Goal: Transaction & Acquisition: Purchase product/service

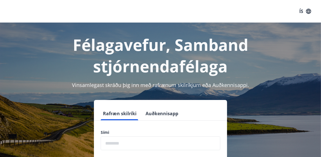
click at [118, 145] on input "phone" at bounding box center [161, 143] width 120 height 14
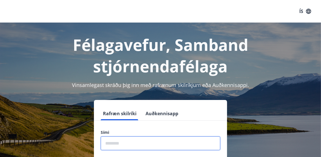
scroll to position [26, 0]
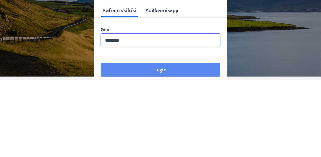
type input "********"
click at [171, 146] on button "Login" at bounding box center [161, 147] width 120 height 14
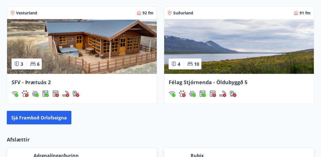
scroll to position [546, 0]
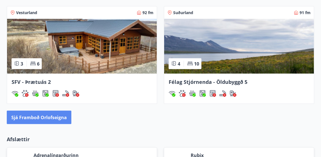
click at [39, 114] on button "Sjá framboð orlofseigna" at bounding box center [39, 118] width 65 height 14
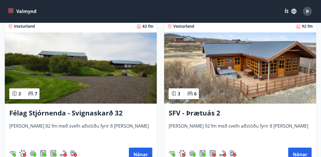
scroll to position [1481, 0]
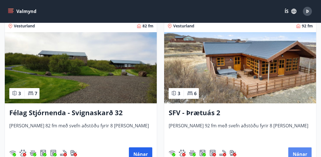
click at [300, 156] on button "Nánar" at bounding box center [299, 154] width 23 height 14
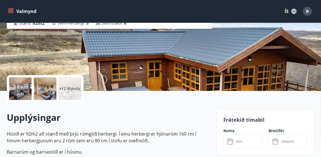
scroll to position [79, 0]
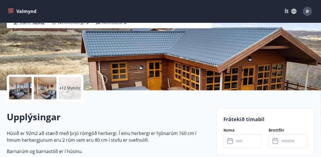
click at [20, 91] on div at bounding box center [20, 88] width 23 height 23
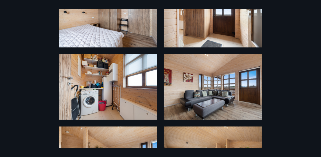
scroll to position [0, 0]
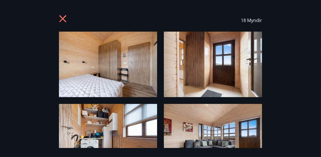
click at [60, 18] on icon at bounding box center [63, 19] width 9 height 9
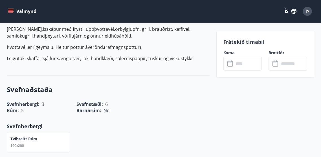
scroll to position [224, 0]
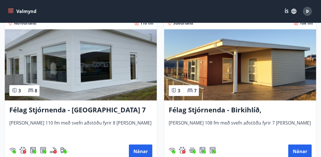
scroll to position [1790, 0]
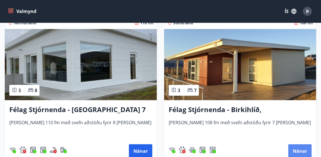
click at [302, 150] on button "Nánar" at bounding box center [299, 151] width 23 height 14
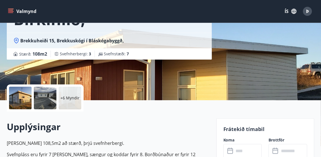
scroll to position [69, 0]
click at [20, 96] on div at bounding box center [20, 98] width 23 height 23
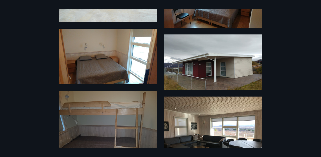
scroll to position [358, 0]
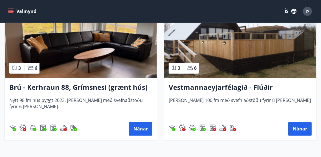
scroll to position [2118, 0]
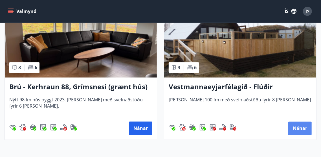
click at [299, 129] on button "Nánar" at bounding box center [299, 129] width 23 height 14
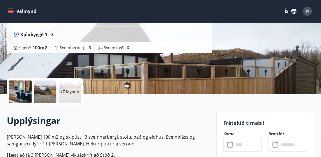
scroll to position [75, 0]
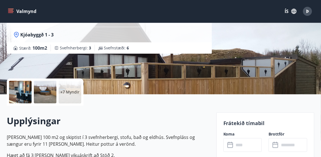
click at [25, 89] on div at bounding box center [20, 92] width 23 height 23
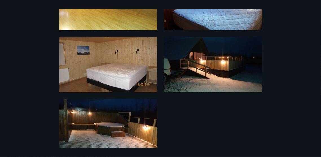
scroll to position [313, 0]
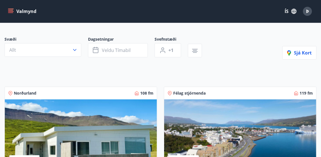
scroll to position [75, 0]
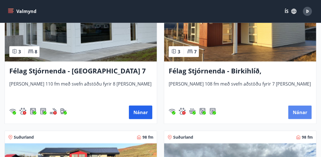
click at [302, 110] on button "Nánar" at bounding box center [299, 112] width 23 height 14
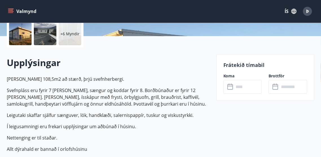
scroll to position [130, 0]
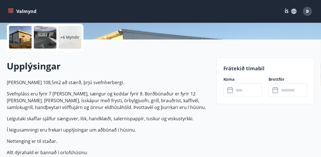
click at [249, 92] on input "text" at bounding box center [248, 90] width 28 height 14
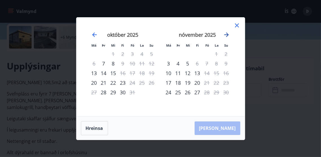
click at [227, 37] on icon "Move forward to switch to the next month." at bounding box center [226, 34] width 5 height 5
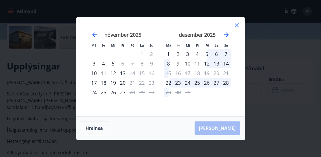
click at [235, 29] on icon at bounding box center [237, 25] width 7 height 7
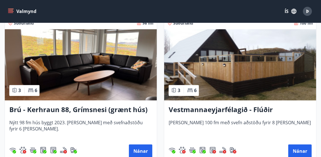
scroll to position [2089, 0]
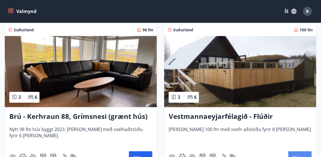
click at [302, 157] on button "Nánar" at bounding box center [299, 158] width 23 height 14
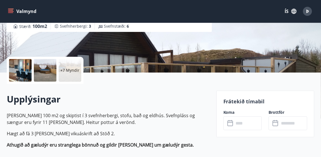
scroll to position [97, 0]
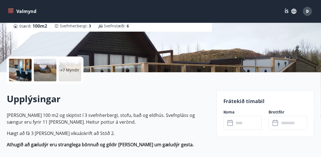
click at [245, 125] on input "text" at bounding box center [248, 123] width 28 height 14
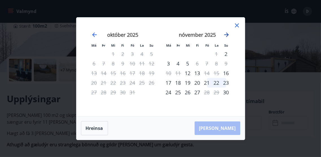
click at [228, 38] on icon "Move forward to switch to the next month." at bounding box center [226, 34] width 7 height 7
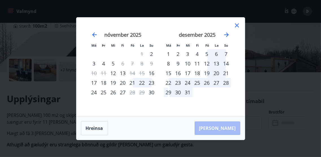
click at [237, 26] on icon at bounding box center [236, 25] width 1 height 1
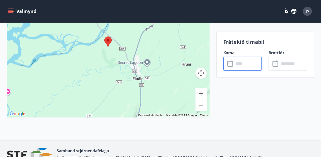
scroll to position [944, 0]
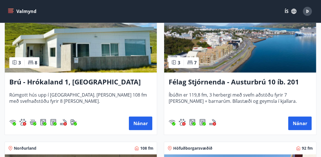
scroll to position [136, 0]
click at [143, 125] on button "Nánar" at bounding box center [140, 123] width 23 height 14
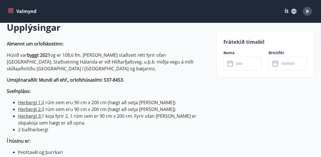
scroll to position [168, 0]
click at [249, 62] on input "text" at bounding box center [248, 64] width 28 height 14
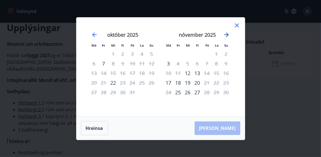
click at [228, 38] on icon "Move forward to switch to the next month." at bounding box center [226, 34] width 7 height 7
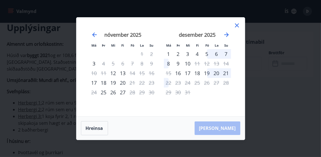
click at [239, 29] on icon at bounding box center [237, 25] width 7 height 7
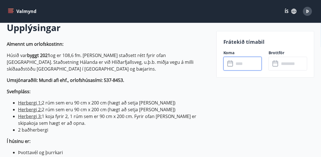
click at [233, 41] on p "Frátekið tímabil" at bounding box center [265, 41] width 84 height 7
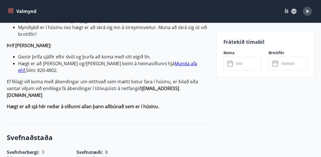
scroll to position [342, 0]
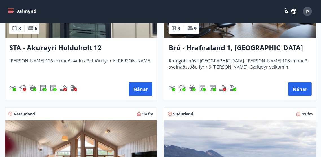
scroll to position [471, 0]
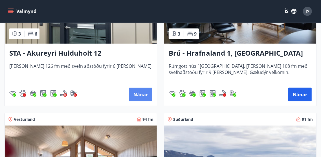
click at [143, 95] on button "Nánar" at bounding box center [140, 95] width 23 height 14
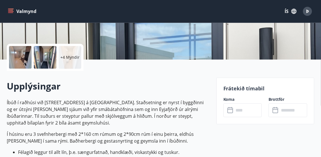
scroll to position [109, 0]
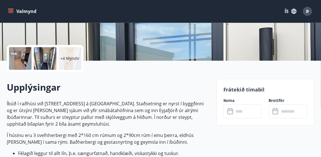
click at [25, 57] on div at bounding box center [20, 58] width 23 height 23
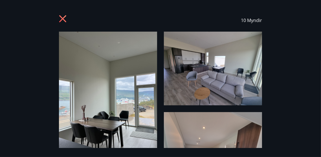
click at [131, 110] on img at bounding box center [108, 97] width 98 height 131
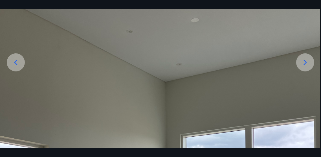
scroll to position [46, 0]
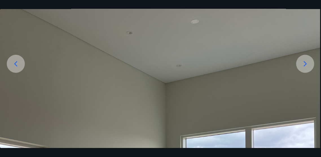
click at [304, 67] on icon at bounding box center [305, 63] width 3 height 5
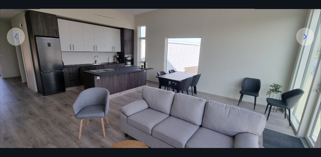
scroll to position [65, 0]
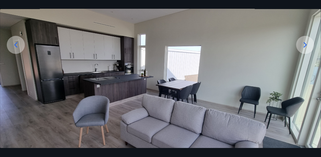
click at [303, 49] on icon at bounding box center [305, 44] width 9 height 9
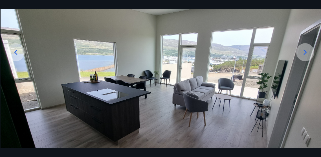
scroll to position [58, 0]
click at [305, 61] on div at bounding box center [305, 52] width 18 height 18
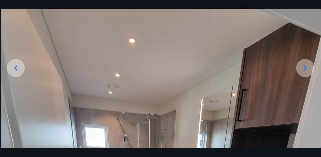
scroll to position [44, 0]
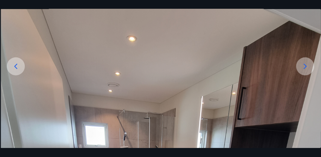
click at [305, 71] on icon at bounding box center [305, 66] width 9 height 9
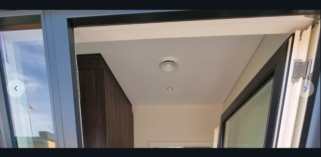
scroll to position [27, 0]
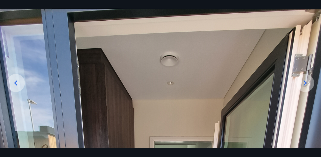
click at [304, 86] on icon at bounding box center [305, 82] width 3 height 5
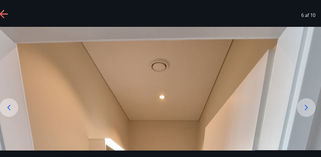
scroll to position [9, 0]
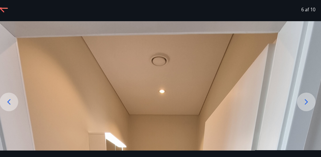
click at [307, 105] on icon at bounding box center [305, 100] width 9 height 9
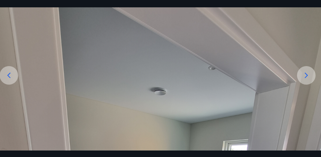
scroll to position [34, 0]
click at [305, 80] on icon at bounding box center [305, 75] width 9 height 9
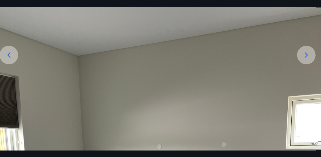
scroll to position [54, 0]
click at [307, 60] on icon at bounding box center [305, 55] width 9 height 9
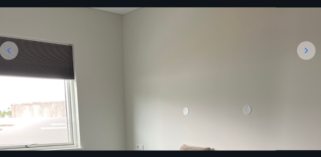
scroll to position [58, 0]
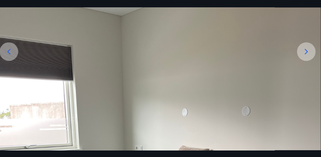
click at [306, 56] on icon at bounding box center [305, 51] width 9 height 9
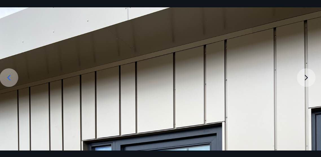
scroll to position [33, 0]
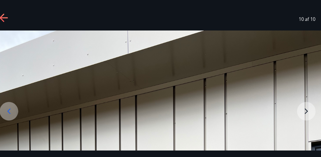
click at [11, 18] on icon at bounding box center [11, 19] width 9 height 9
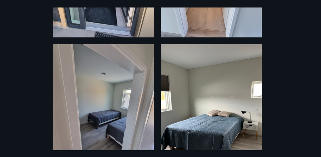
scroll to position [335, 0]
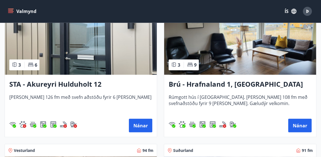
scroll to position [440, 0]
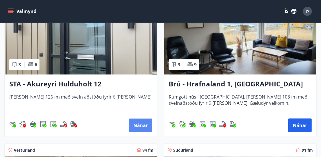
click at [136, 127] on button "Nánar" at bounding box center [140, 125] width 23 height 14
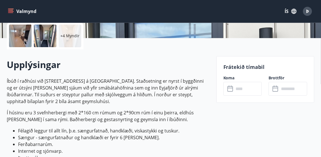
scroll to position [138, 0]
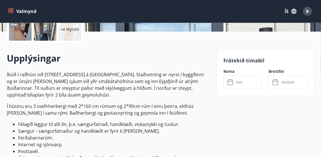
click at [245, 83] on input "text" at bounding box center [248, 82] width 28 height 14
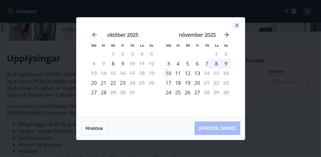
click at [229, 38] on icon "Move forward to switch to the next month." at bounding box center [226, 34] width 7 height 7
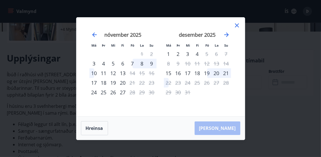
click at [236, 29] on icon at bounding box center [237, 25] width 7 height 7
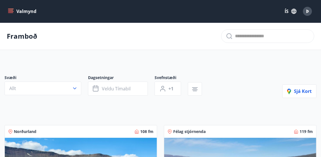
click at [10, 15] on button "Valmynd" at bounding box center [23, 11] width 32 height 10
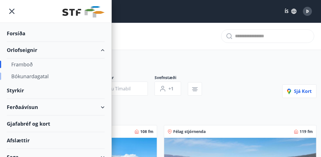
click at [45, 78] on div "Bókunardagatal" at bounding box center [55, 76] width 89 height 12
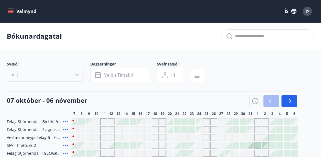
click at [292, 102] on icon "button" at bounding box center [289, 101] width 7 height 7
click at [291, 103] on icon "button" at bounding box center [289, 101] width 7 height 7
click at [296, 100] on button "button" at bounding box center [289, 101] width 16 height 12
click at [76, 77] on icon "button" at bounding box center [77, 75] width 6 height 6
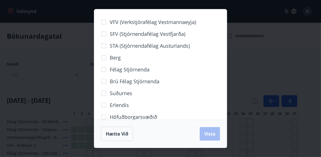
scroll to position [107, 0]
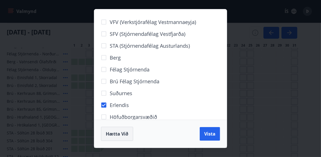
click at [213, 137] on span "Vista" at bounding box center [209, 134] width 11 height 6
click at [116, 137] on span "Hætta við" at bounding box center [117, 134] width 23 height 6
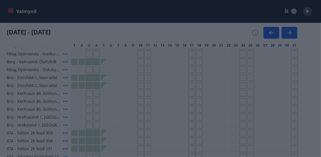
click at [271, 32] on div "VFV (Verkstjórafélag Vestmannaeyja) SFV (Stjórnendafélag Vestfjarða) STA (Stjór…" at bounding box center [160, 78] width 321 height 157
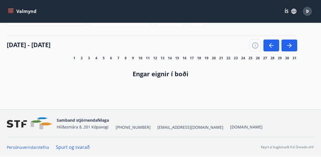
scroll to position [1, 0]
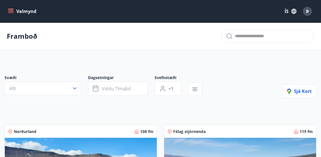
click at [308, 11] on span "Þ" at bounding box center [307, 11] width 3 height 6
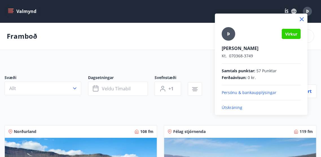
click at [169, 52] on div at bounding box center [160, 78] width 321 height 157
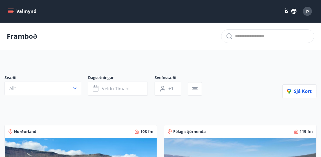
click at [10, 10] on icon "menu" at bounding box center [10, 10] width 5 height 1
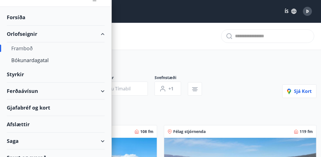
scroll to position [25, 0]
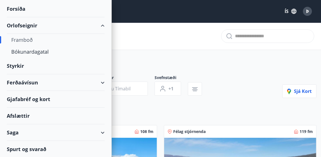
click at [103, 138] on div "Saga" at bounding box center [56, 132] width 98 height 17
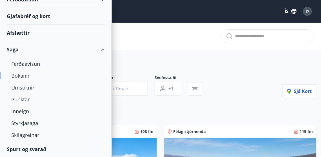
click at [26, 76] on div "Bókanir" at bounding box center [55, 76] width 89 height 12
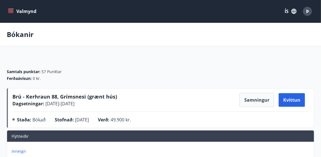
click at [11, 8] on icon "menu" at bounding box center [11, 11] width 6 height 6
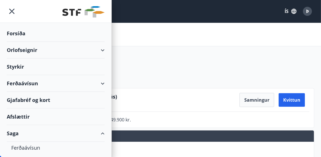
click at [22, 68] on div "Styrkir" at bounding box center [56, 66] width 98 height 17
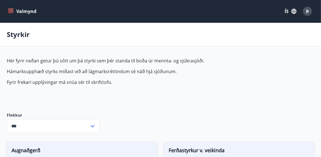
type input "***"
click at [83, 126] on input "***" at bounding box center [48, 126] width 82 height 14
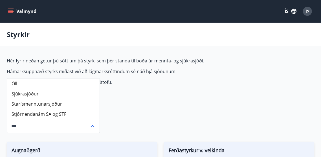
click at [10, 11] on icon "menu" at bounding box center [11, 11] width 6 height 1
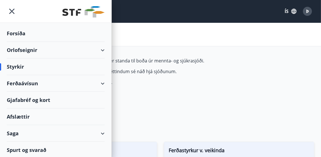
click at [101, 85] on div "Ferðaávísun" at bounding box center [56, 83] width 98 height 17
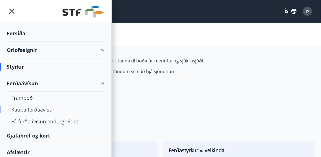
click at [53, 111] on div "Kaupa ferðaávísun" at bounding box center [55, 109] width 89 height 12
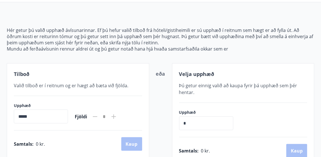
scroll to position [33, 0]
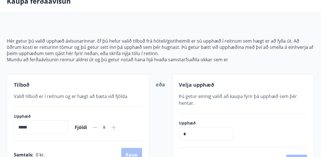
click at [130, 135] on div "Tilboð Valið tilboð er í reitnum og er hægt að bæta við fjölda. Upphæð ***** ​ …" at bounding box center [78, 124] width 142 height 101
click at [114, 127] on icon at bounding box center [113, 127] width 1 height 1
click at [55, 131] on input "*****" at bounding box center [41, 127] width 54 height 14
click at [126, 157] on div "Samtals : 0 kr. Kaup" at bounding box center [78, 155] width 128 height 14
click at [126, 101] on div "Tilboð Valið tilboð er í reitnum og er hægt að bæta við fjölda. Upphæð ***** ​ …" at bounding box center [78, 124] width 142 height 101
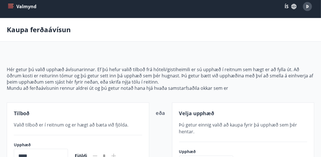
scroll to position [0, 0]
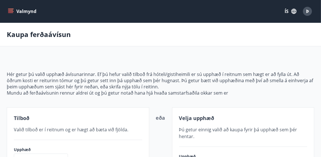
click at [11, 9] on icon "menu" at bounding box center [11, 9] width 6 height 1
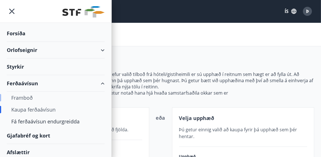
click at [30, 97] on div "Framboð" at bounding box center [55, 98] width 89 height 12
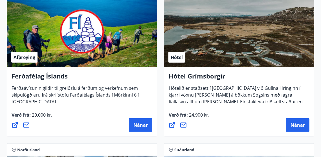
scroll to position [281, 0]
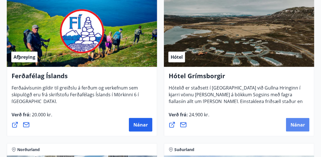
click at [300, 126] on span "Nánar" at bounding box center [297, 125] width 14 height 6
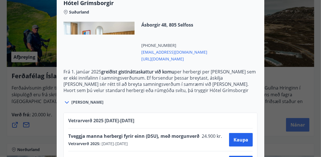
scroll to position [146, 0]
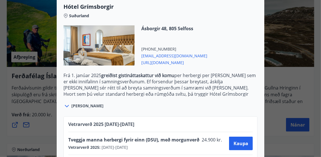
click at [71, 106] on div at bounding box center [67, 105] width 8 height 7
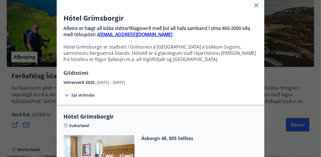
scroll to position [36, 0]
click at [266, 3] on div "Hótel Grímsborgir Aðeins er hægt að bóka stéttarfélagsverð með því að hafa samb…" at bounding box center [160, 42] width 321 height 157
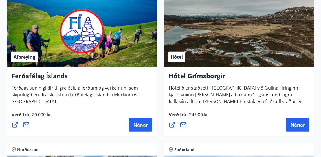
click at [256, 5] on div "Hótel" at bounding box center [239, 31] width 150 height 71
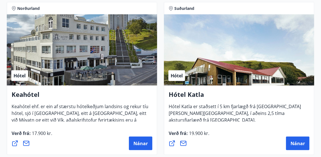
scroll to position [422, 0]
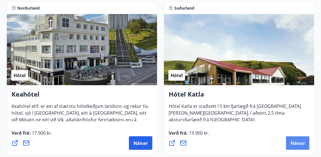
click at [294, 142] on span "Nánar" at bounding box center [297, 143] width 14 height 6
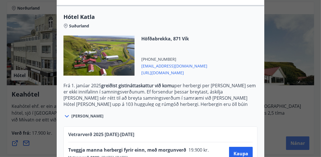
scroll to position [208, 0]
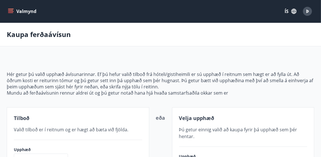
click at [261, 98] on div "Hér getur þú valið upphæð ávísunarinnar. Ef þú hefur valið tilboð frá hóteli/gi…" at bounding box center [160, 133] width 307 height 151
click at [13, 9] on icon "menu" at bounding box center [11, 9] width 6 height 1
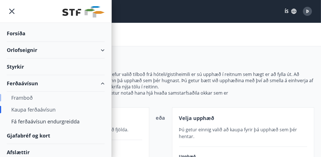
click at [33, 98] on div "Framboð" at bounding box center [55, 98] width 89 height 12
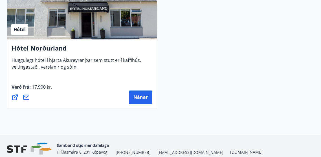
scroll to position [2225, 0]
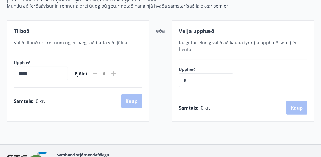
scroll to position [97, 0]
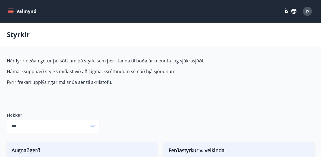
type input "***"
click at [307, 9] on span "Þ" at bounding box center [307, 11] width 3 height 6
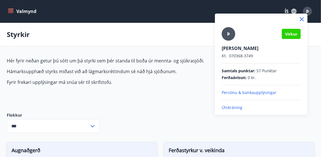
click at [241, 109] on p "Útskráning" at bounding box center [261, 108] width 79 height 6
